Goal: Task Accomplishment & Management: Complete application form

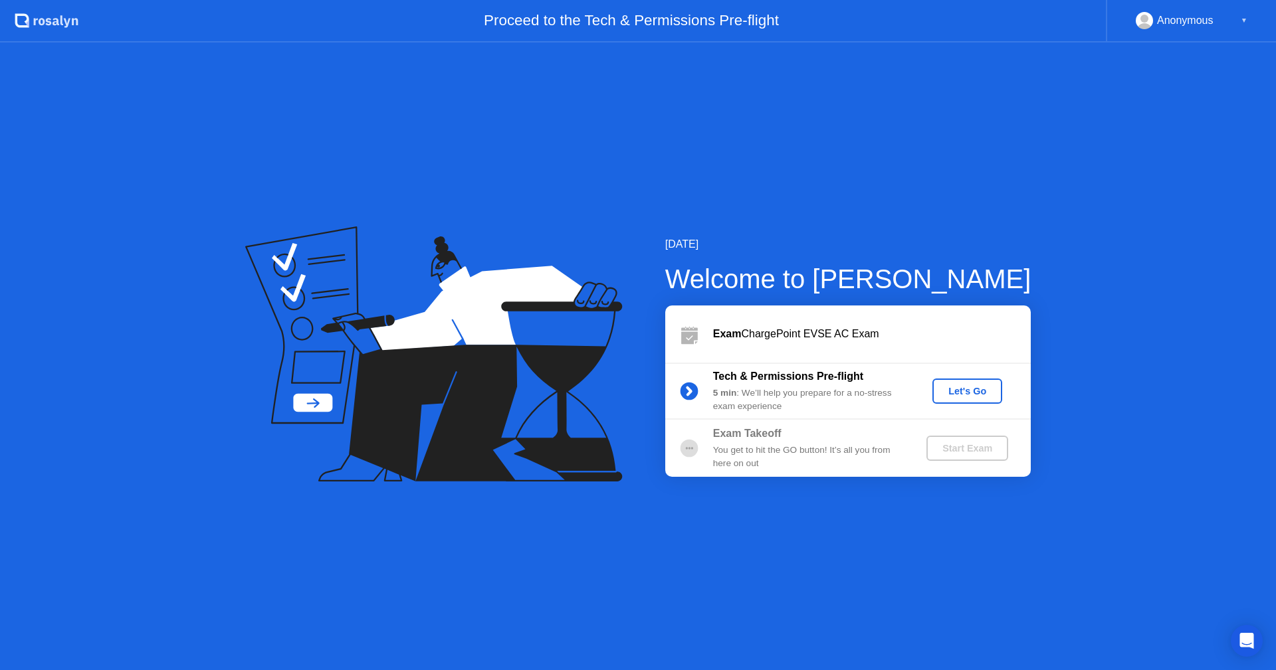
click at [967, 387] on div "Let's Go" at bounding box center [966, 391] width 59 height 11
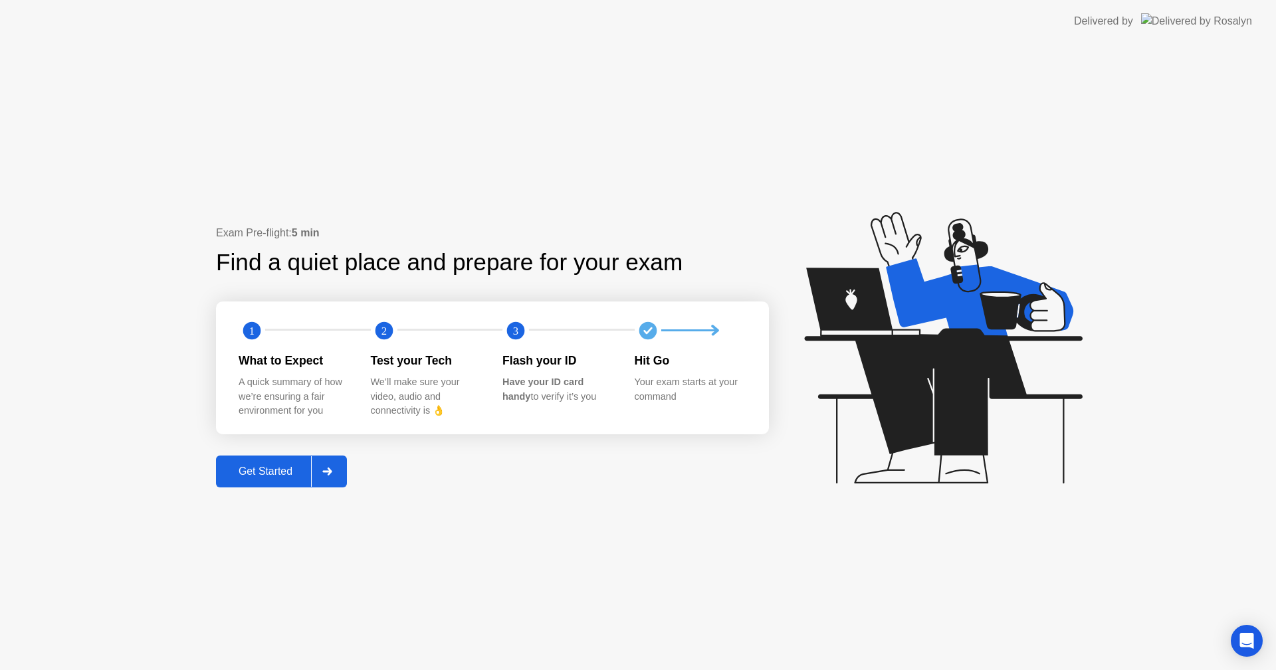
click at [280, 466] on div "Get Started" at bounding box center [265, 472] width 91 height 12
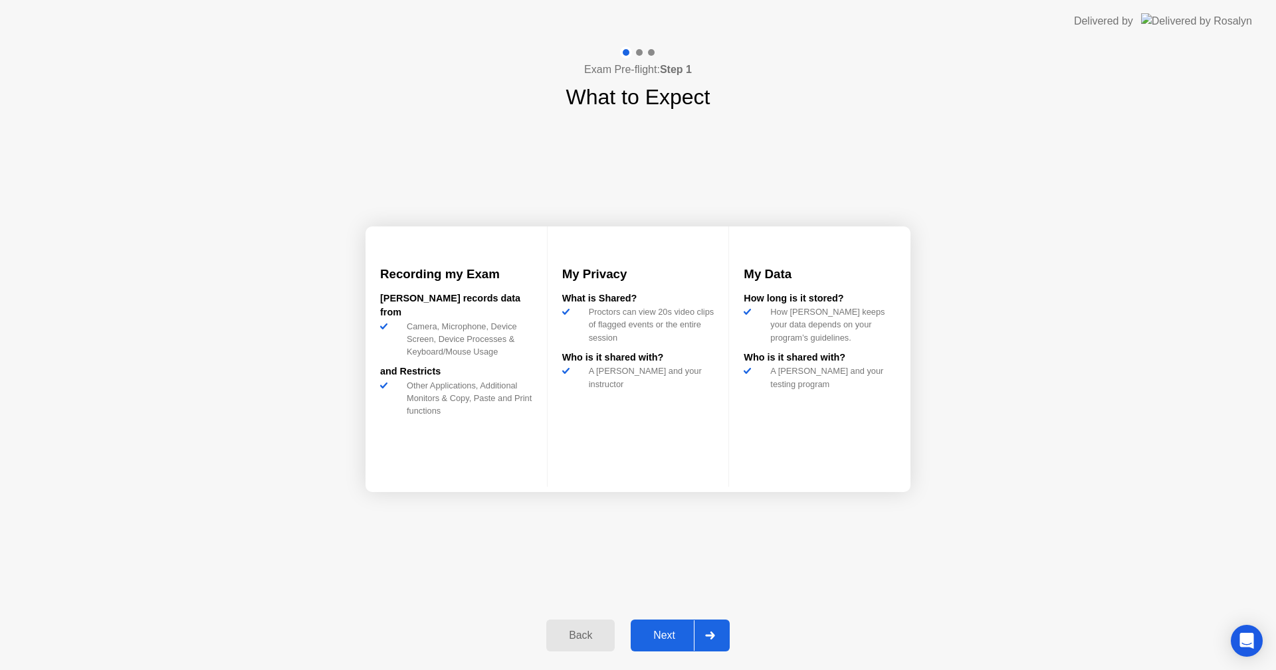
click at [665, 631] on div "Next" at bounding box center [663, 636] width 59 height 12
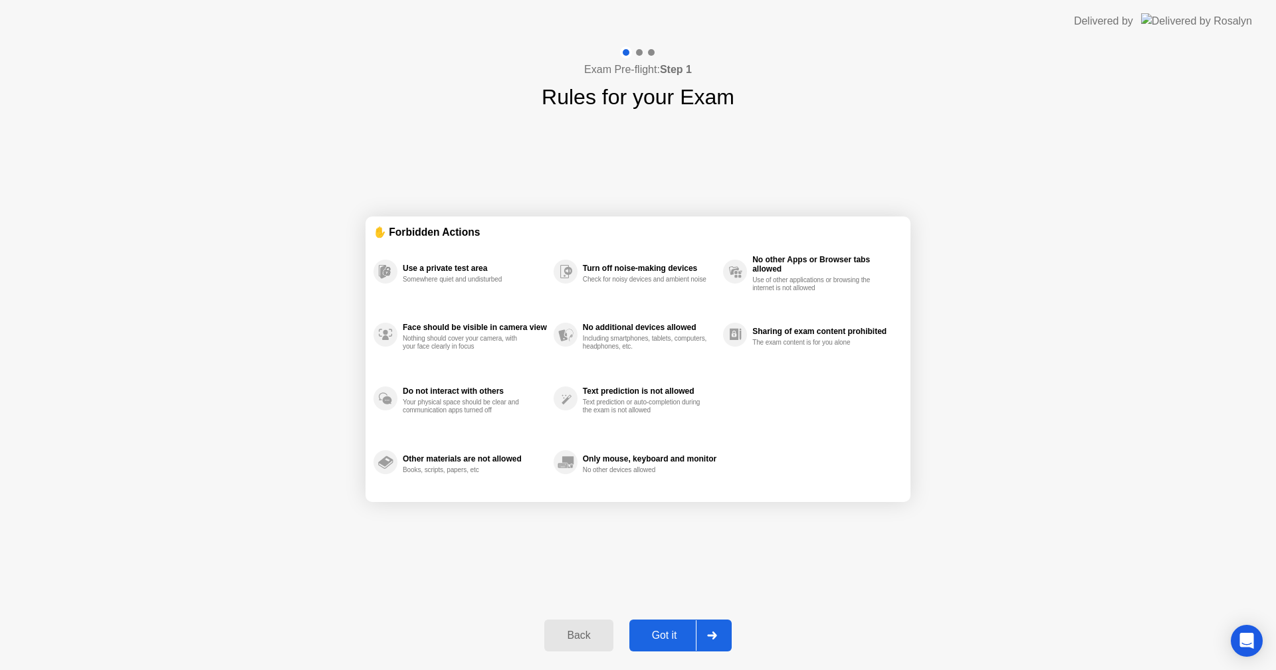
click at [672, 630] on div "Got it" at bounding box center [664, 636] width 62 height 12
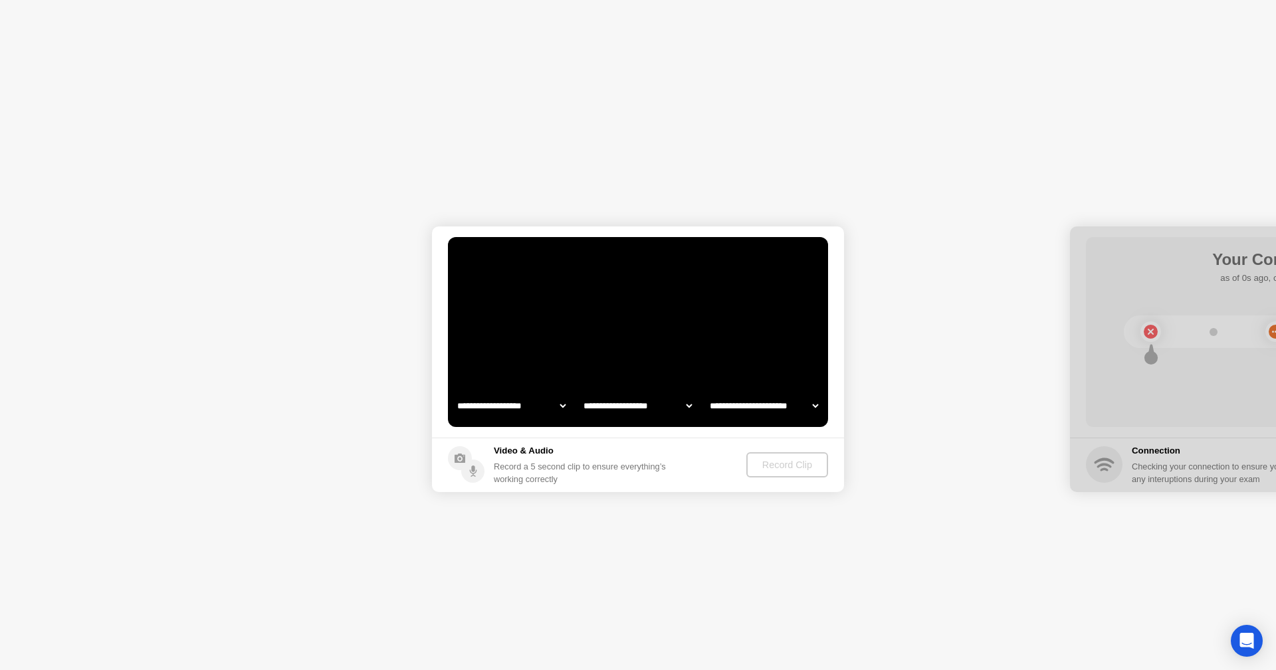
select select "**********"
select select "*******"
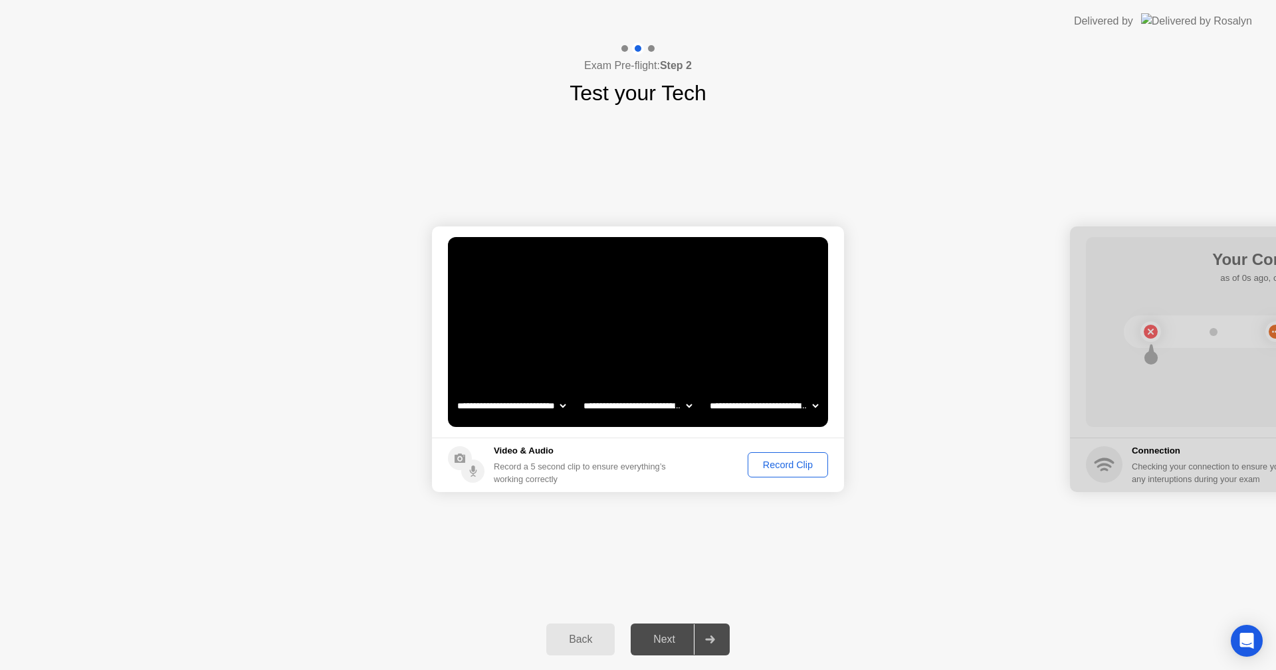
click at [670, 641] on div "Next" at bounding box center [663, 640] width 59 height 12
click at [666, 638] on div "Next" at bounding box center [663, 640] width 59 height 12
click at [781, 468] on div "Record Clip" at bounding box center [787, 465] width 71 height 11
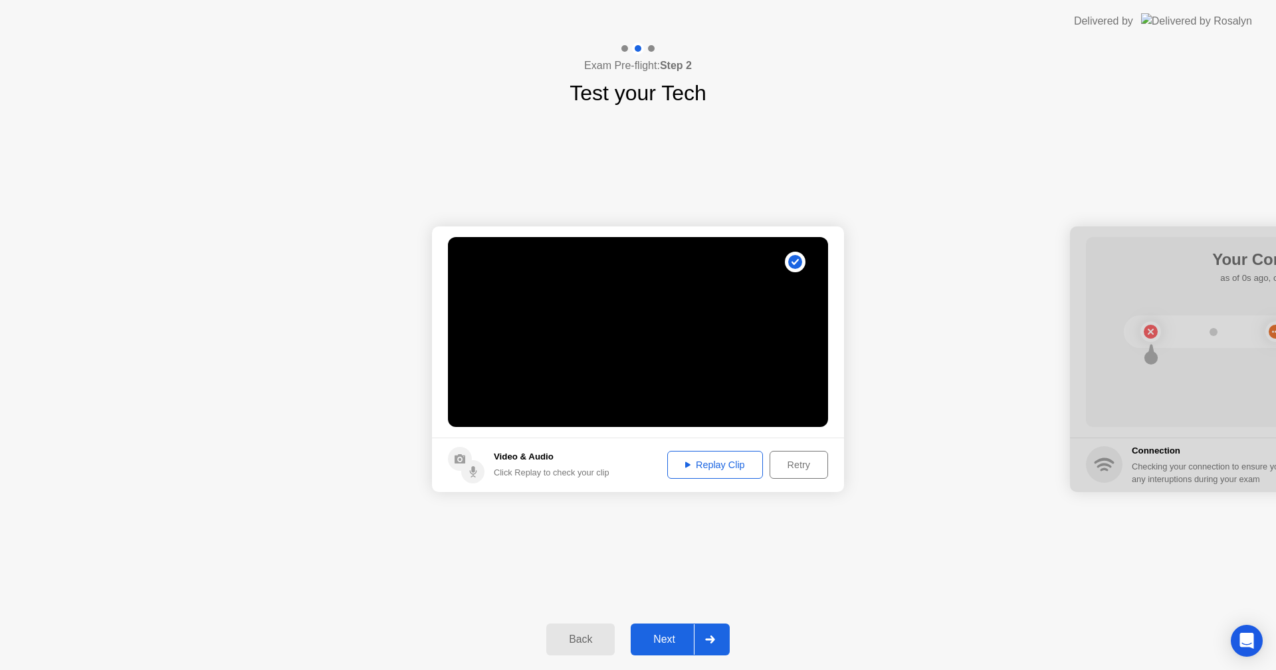
click at [678, 634] on div "Next" at bounding box center [663, 640] width 59 height 12
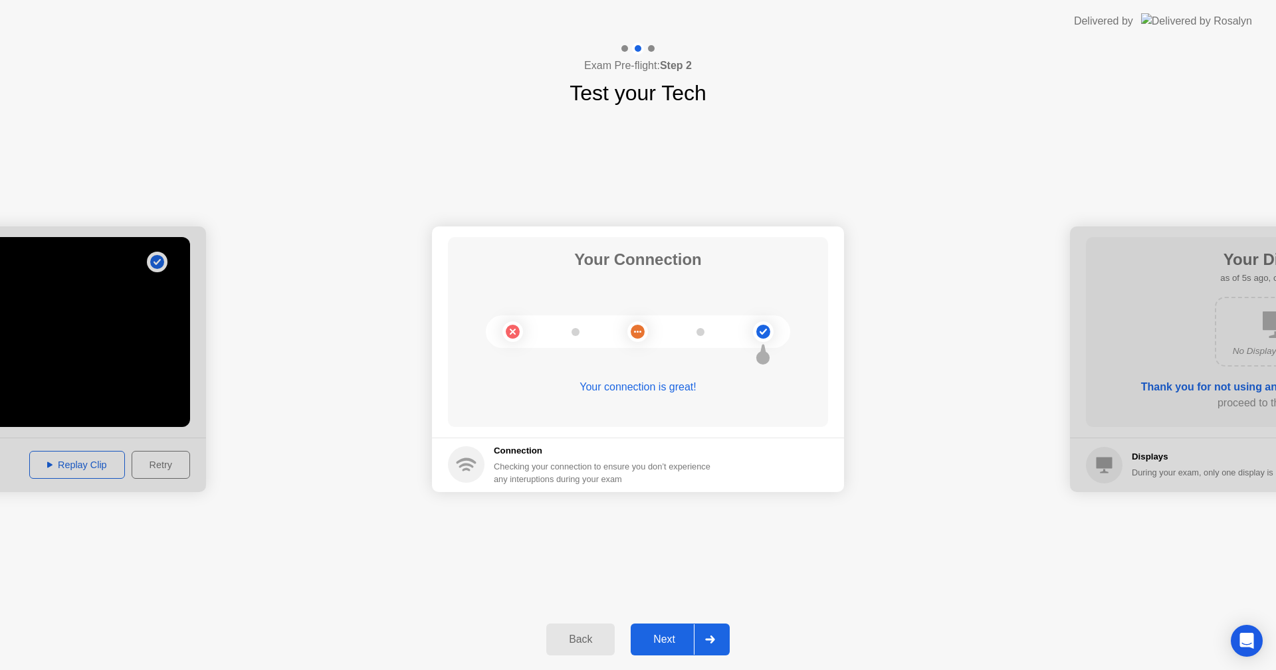
click at [664, 641] on div "Next" at bounding box center [663, 640] width 59 height 12
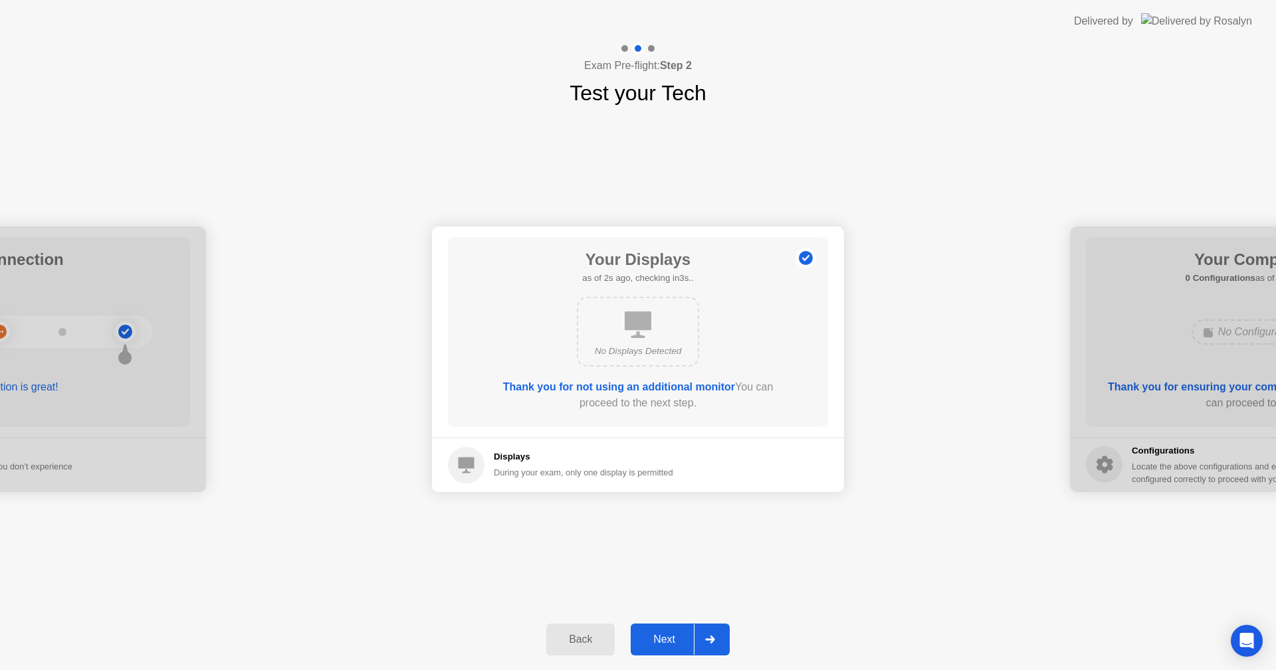
click at [664, 641] on div "Next" at bounding box center [663, 640] width 59 height 12
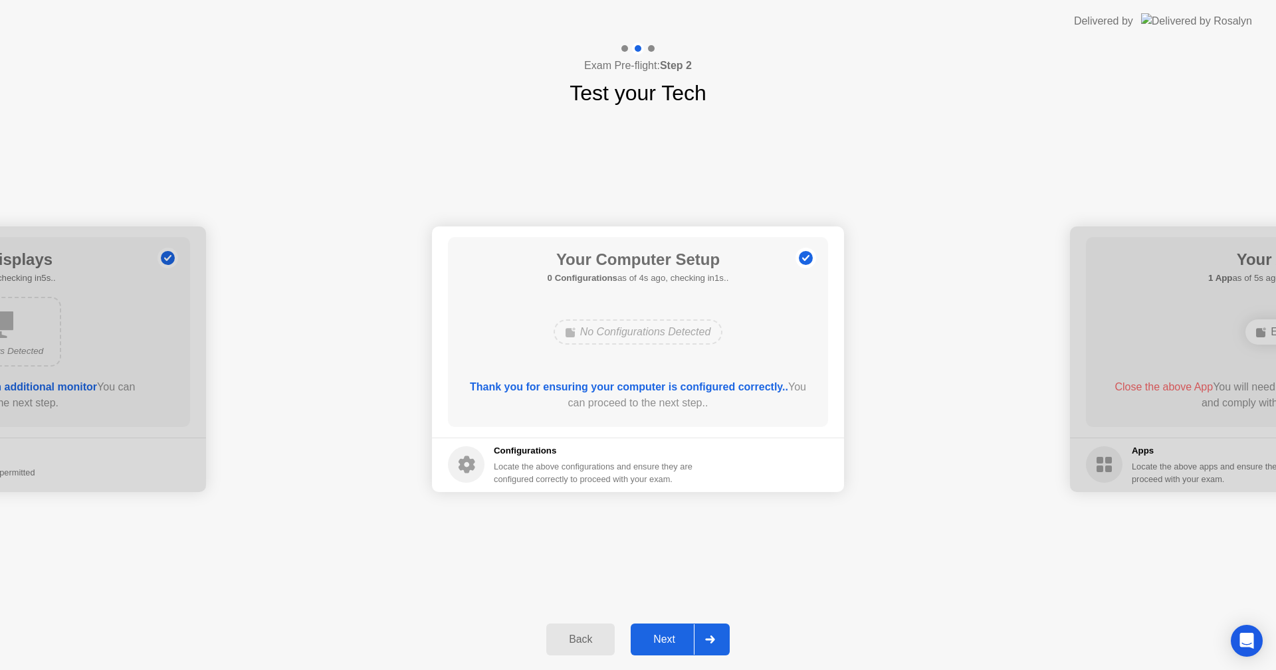
click at [664, 641] on div "Next" at bounding box center [663, 640] width 59 height 12
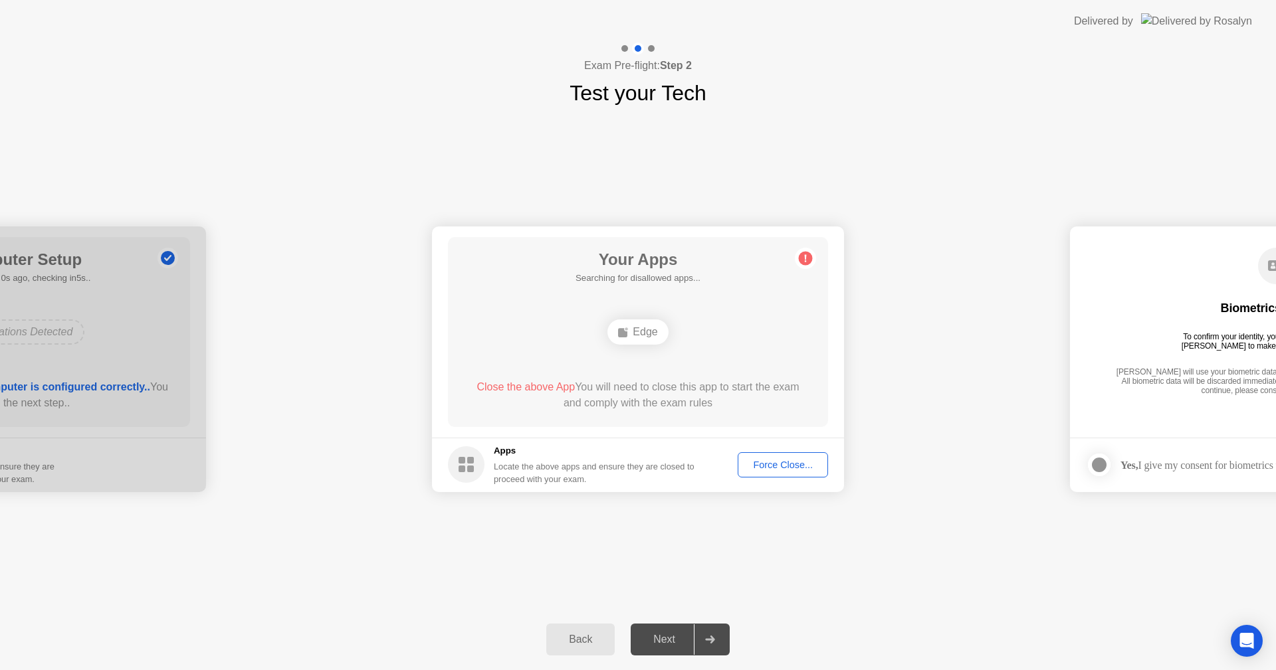
click at [664, 641] on div "Next" at bounding box center [663, 640] width 59 height 12
click at [783, 462] on div "Force Close..." at bounding box center [782, 465] width 81 height 11
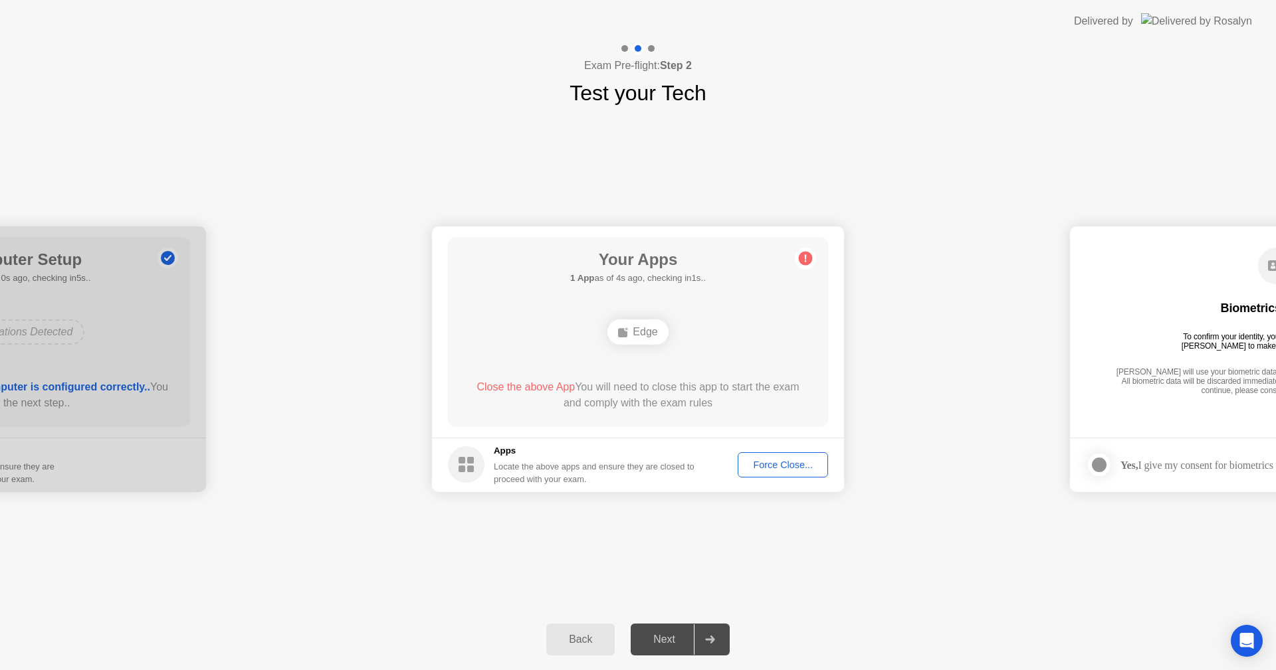
click at [782, 464] on div "Force Close..." at bounding box center [782, 465] width 81 height 11
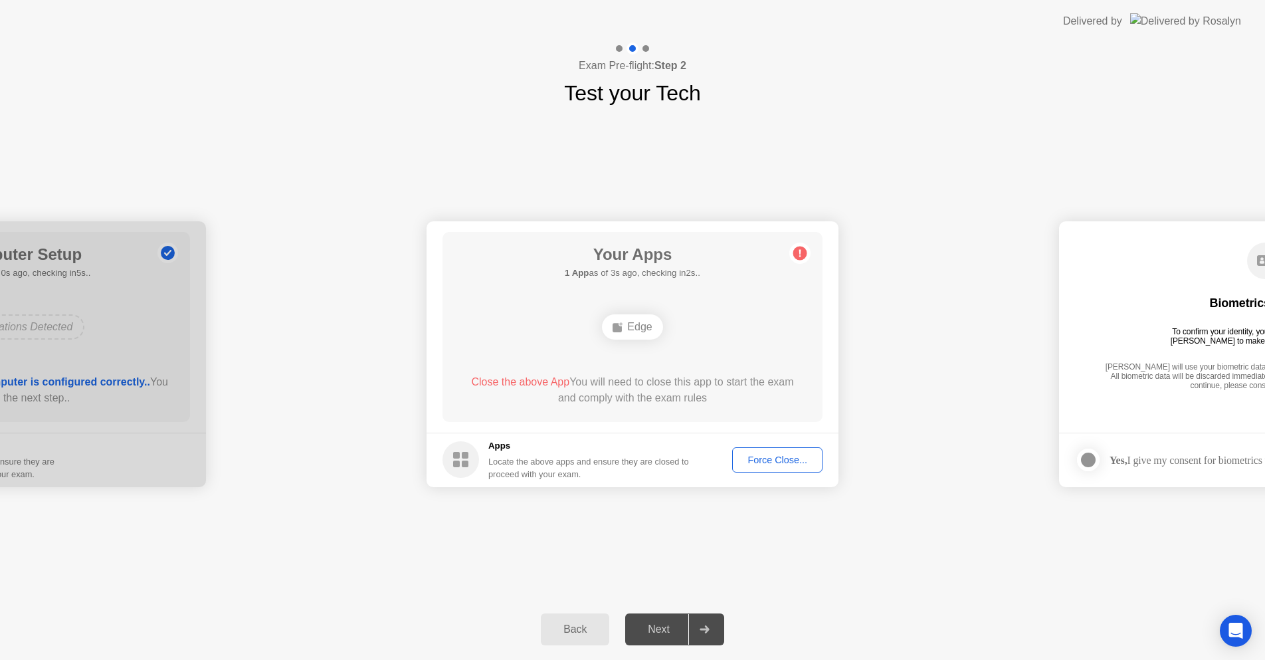
click at [639, 329] on div "Edge" at bounding box center [632, 326] width 60 height 25
click at [775, 462] on div "Force Close..." at bounding box center [777, 459] width 81 height 11
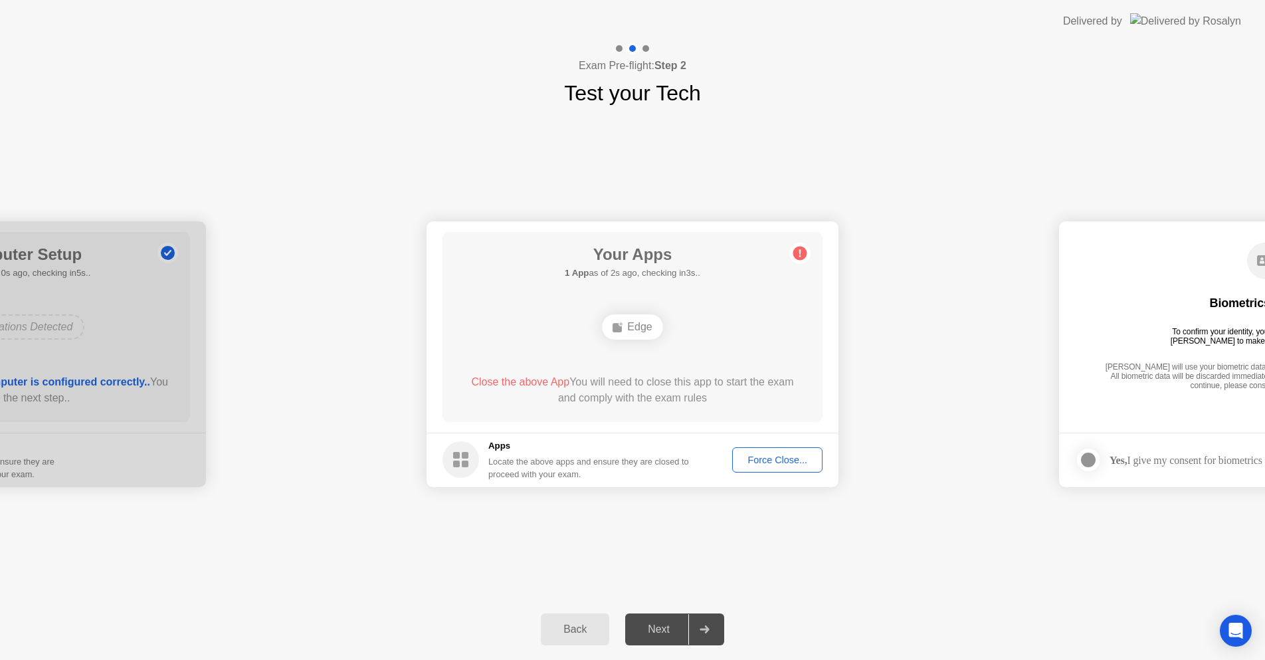
click at [795, 458] on div "Force Close..." at bounding box center [777, 459] width 81 height 11
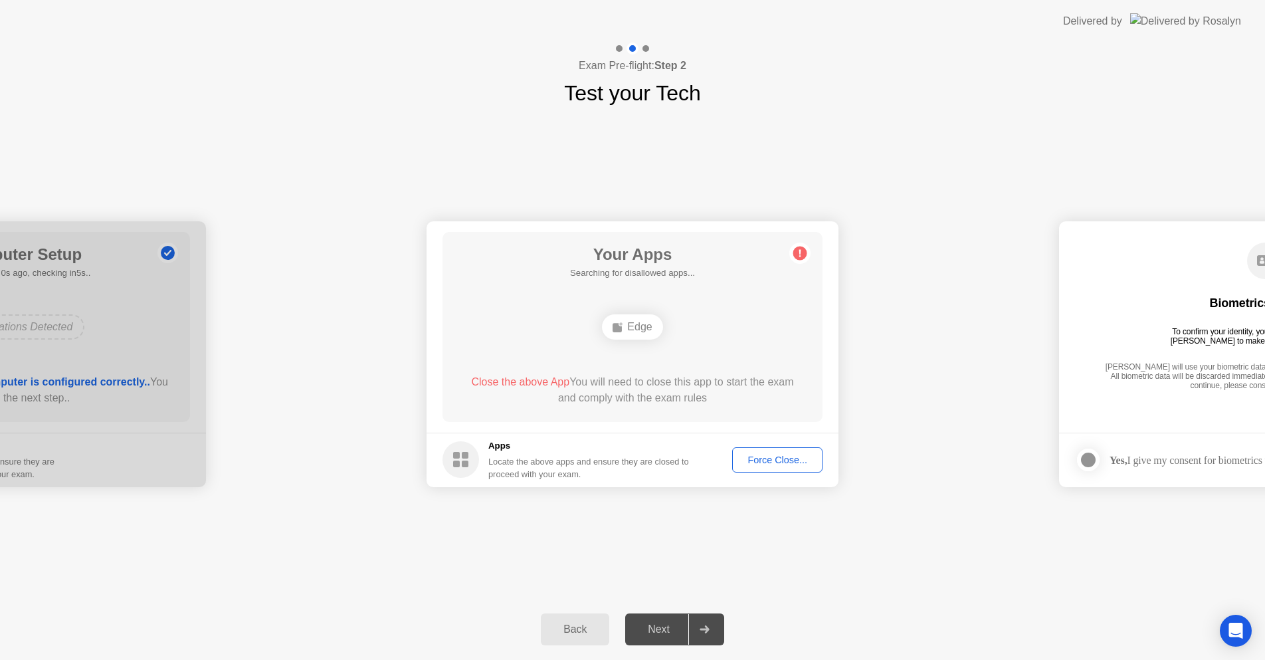
click at [776, 460] on div "Force Close..." at bounding box center [777, 459] width 81 height 11
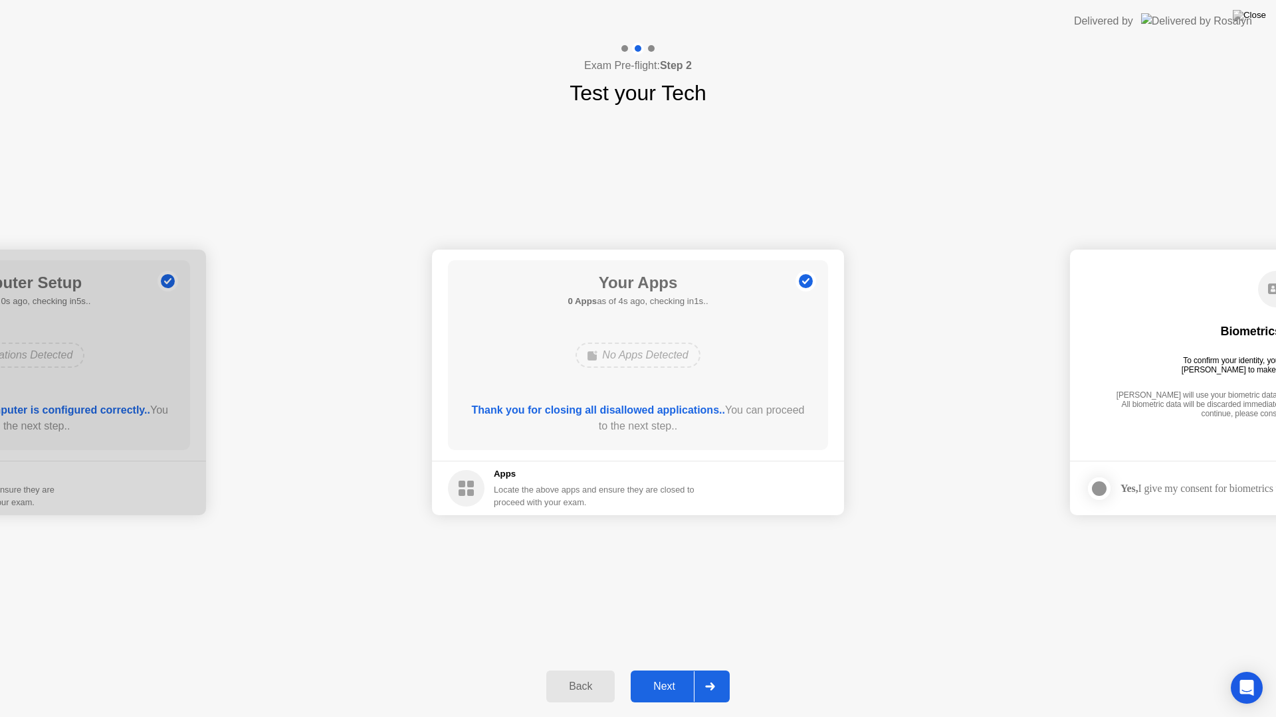
click at [677, 670] on div "Next" at bounding box center [663, 687] width 59 height 12
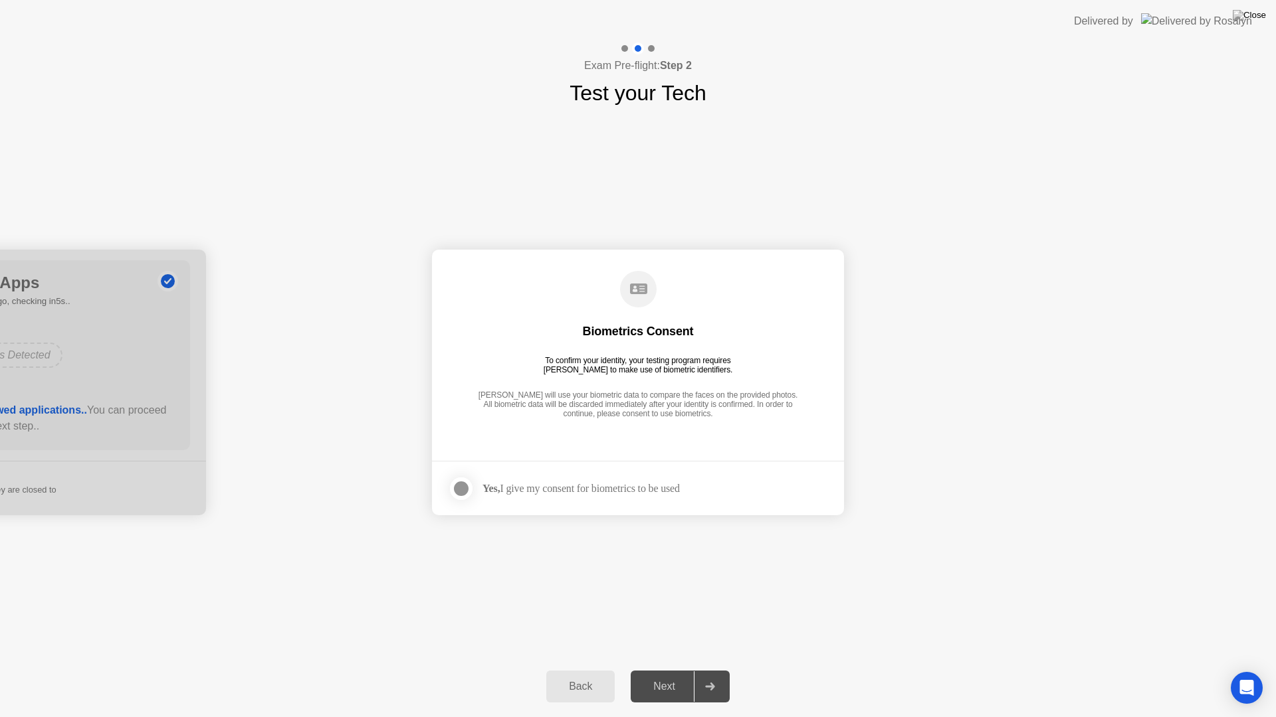
click at [461, 492] on div at bounding box center [461, 489] width 16 height 16
click at [668, 670] on button "Next" at bounding box center [679, 687] width 99 height 32
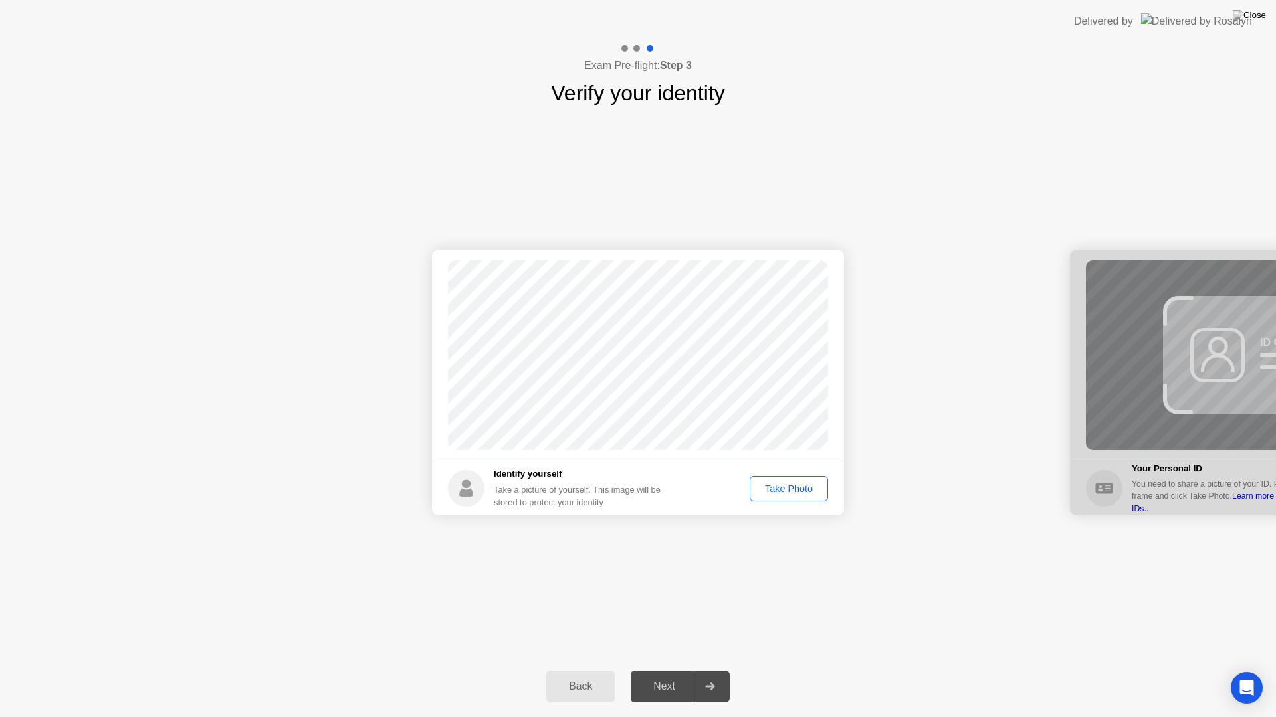
click at [789, 488] on div "Take Photo" at bounding box center [788, 489] width 69 height 11
click at [675, 670] on div "Next" at bounding box center [663, 687] width 59 height 12
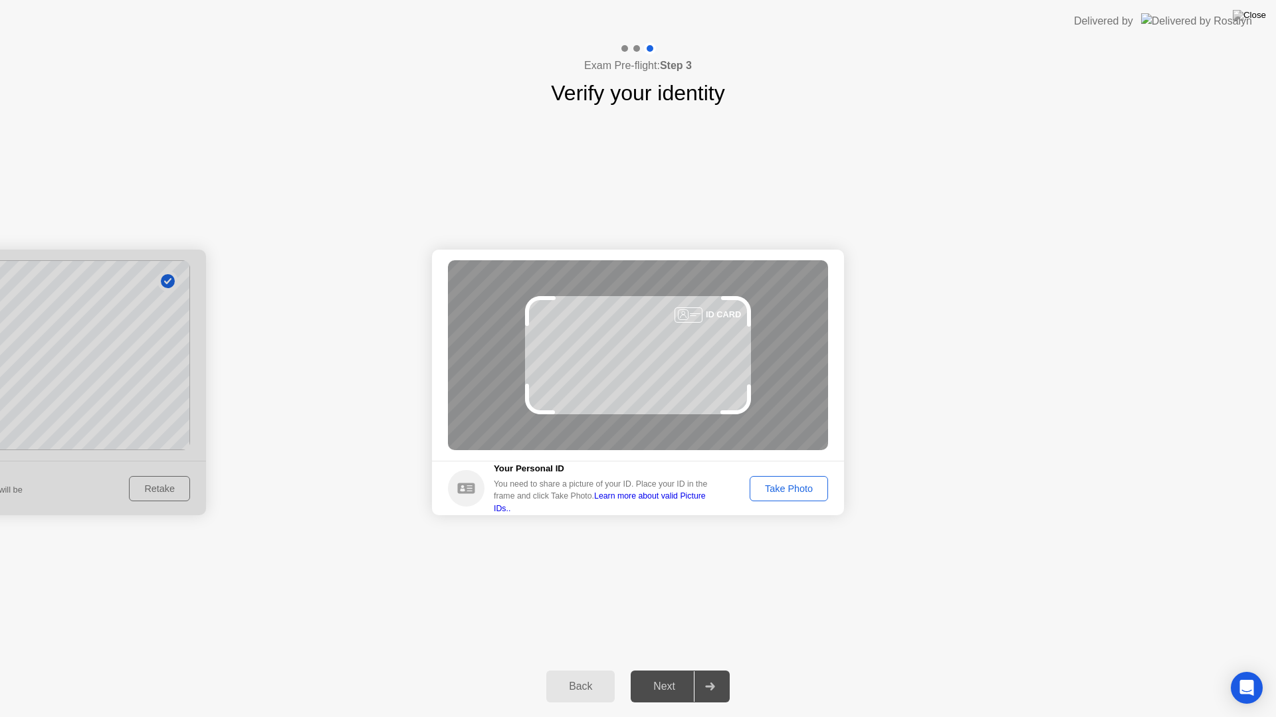
click at [794, 489] on div "Take Photo" at bounding box center [788, 489] width 69 height 11
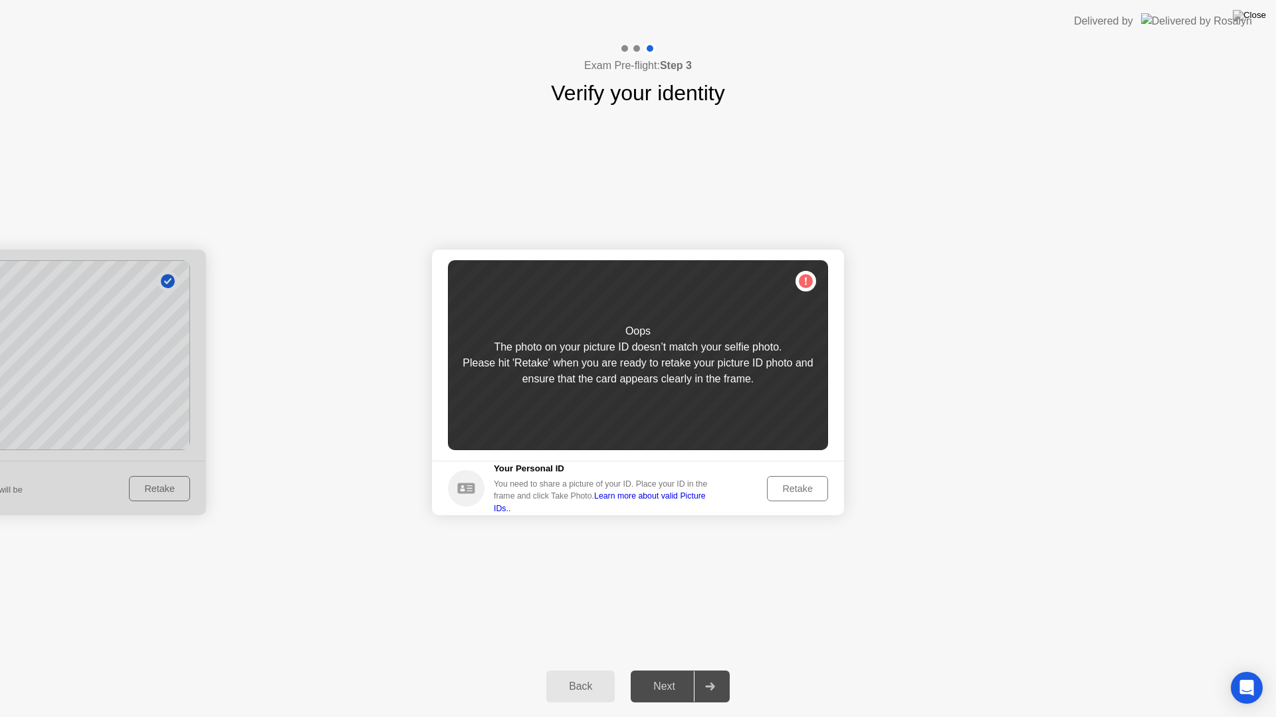
click at [794, 489] on div "Retake" at bounding box center [797, 489] width 52 height 11
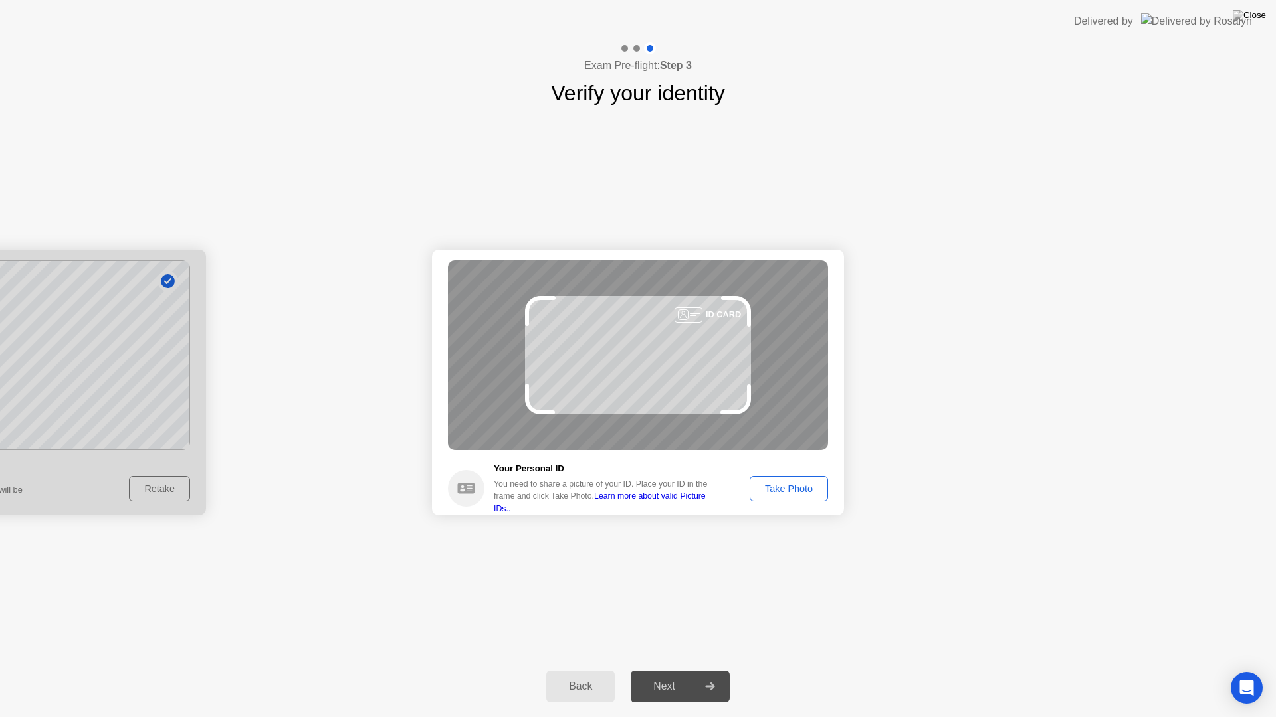
click at [794, 489] on div "Take Photo" at bounding box center [788, 489] width 69 height 11
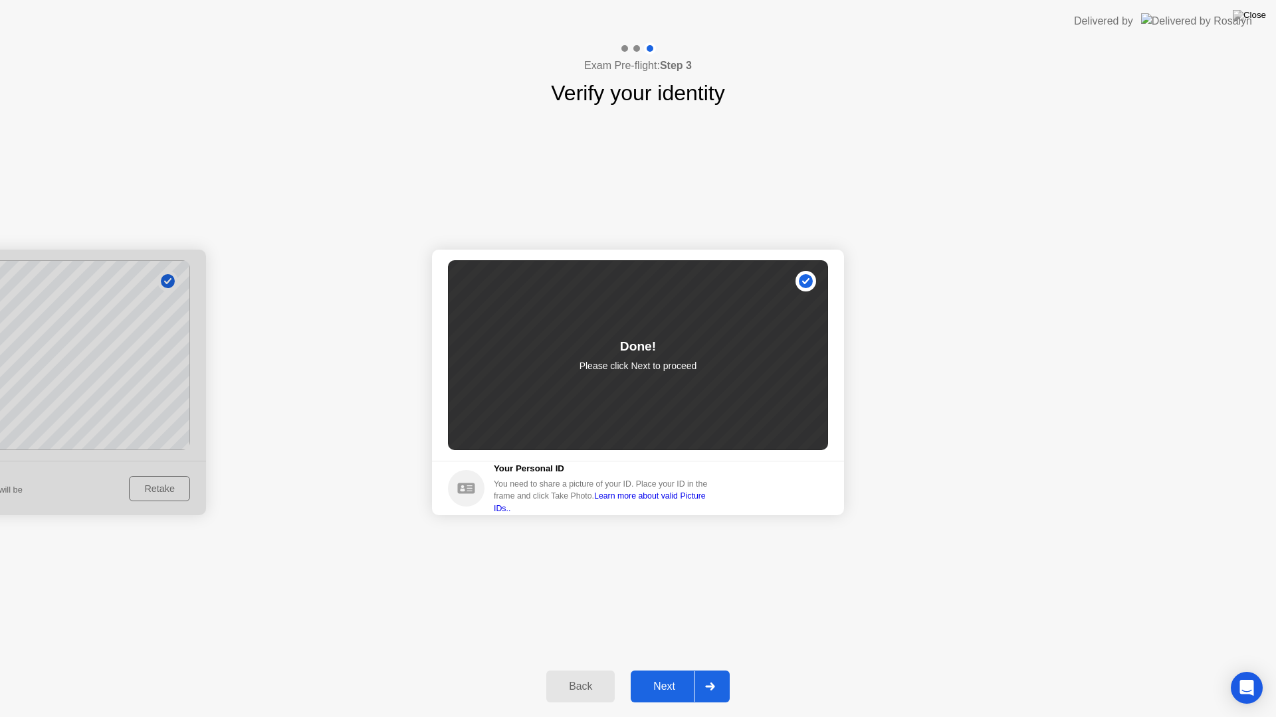
click at [669, 670] on div "Next" at bounding box center [663, 687] width 59 height 12
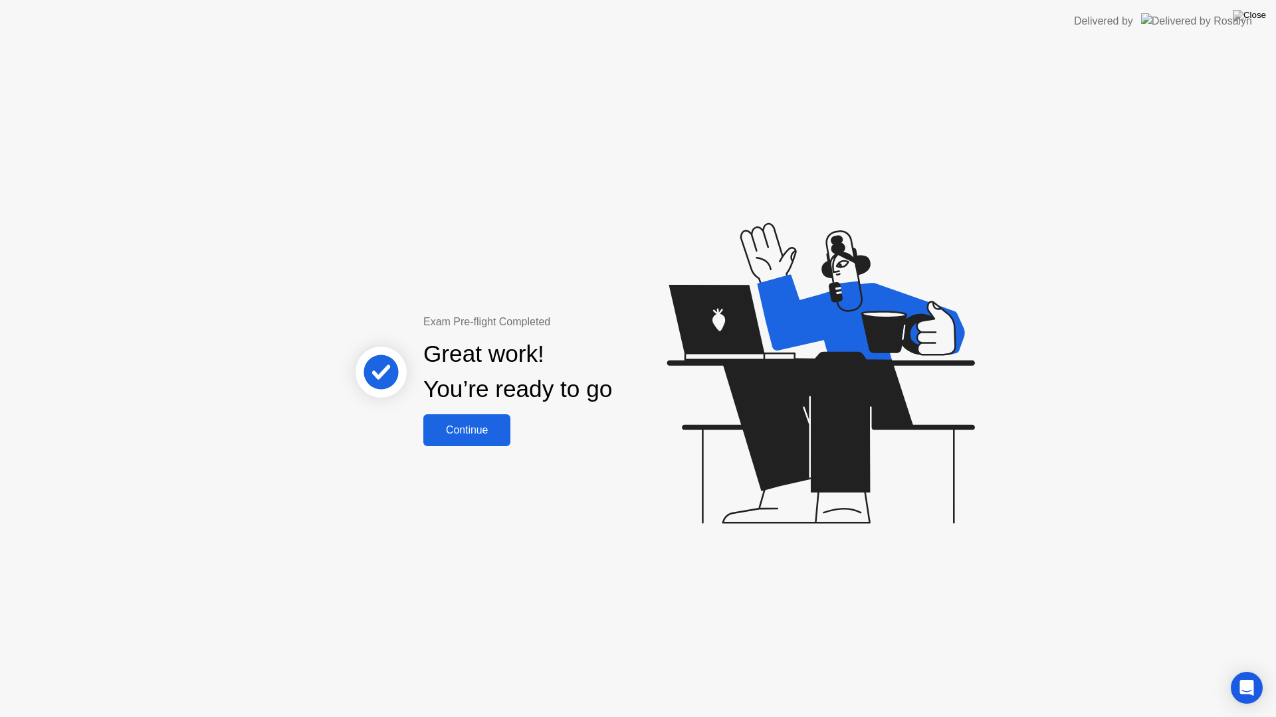
click at [478, 436] on div "Continue" at bounding box center [466, 431] width 79 height 12
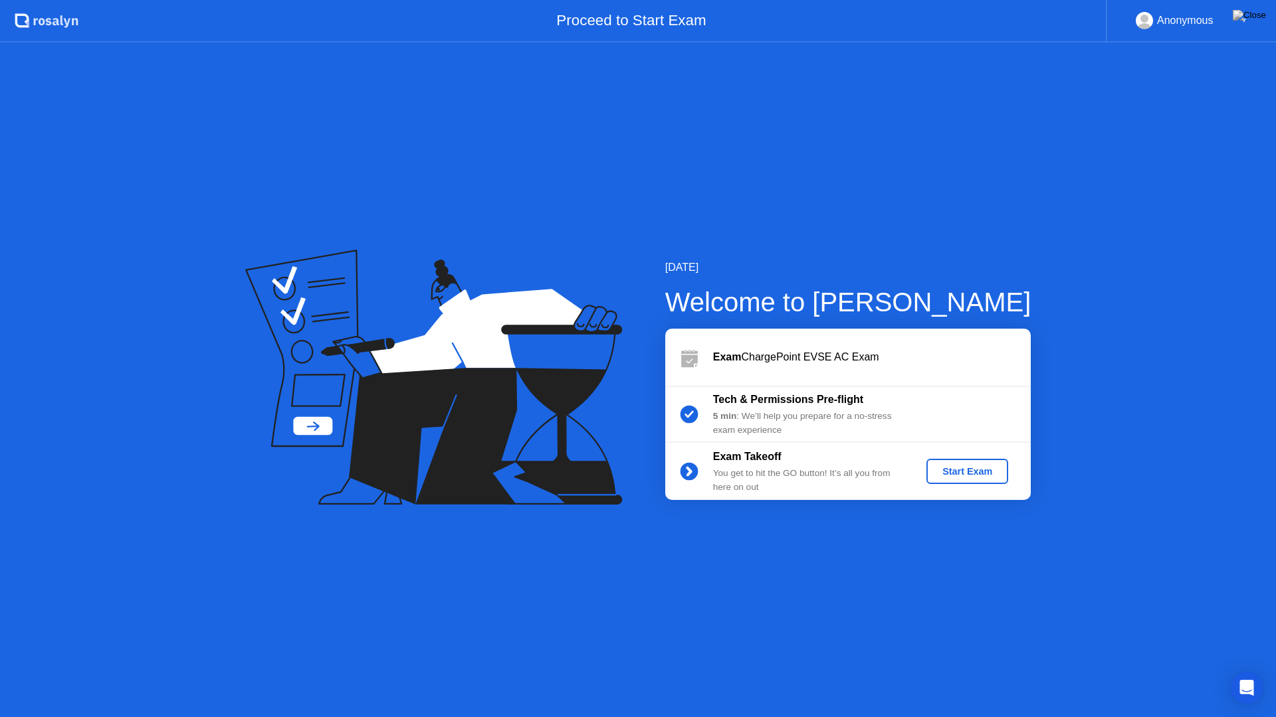
click at [962, 474] on div "Start Exam" at bounding box center [966, 471] width 71 height 11
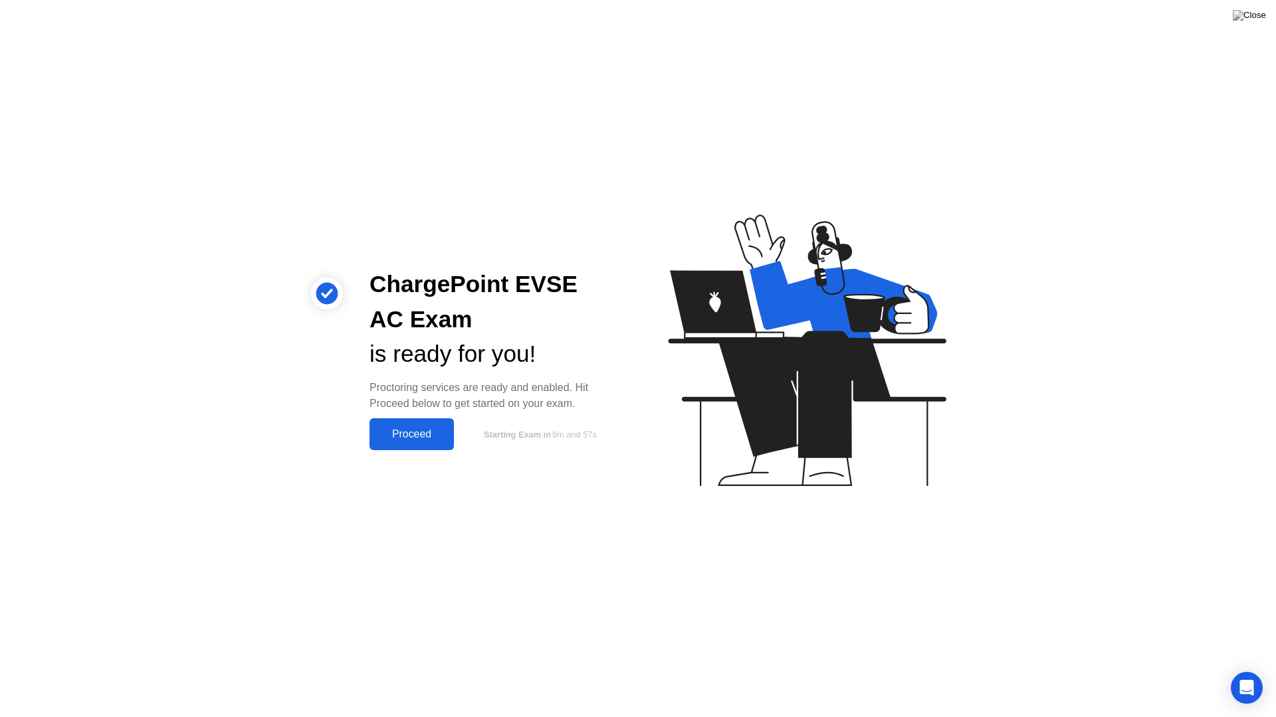
click at [416, 434] on div "Proceed" at bounding box center [411, 435] width 76 height 12
